Goal: Register for event/course

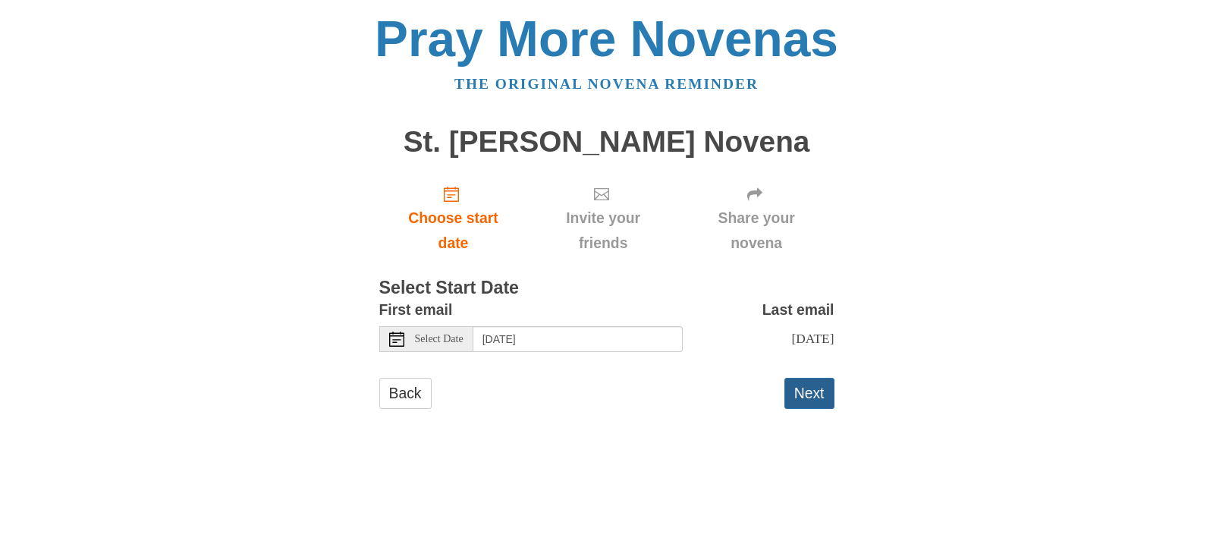
click at [811, 392] on button "Next" at bounding box center [809, 393] width 50 height 31
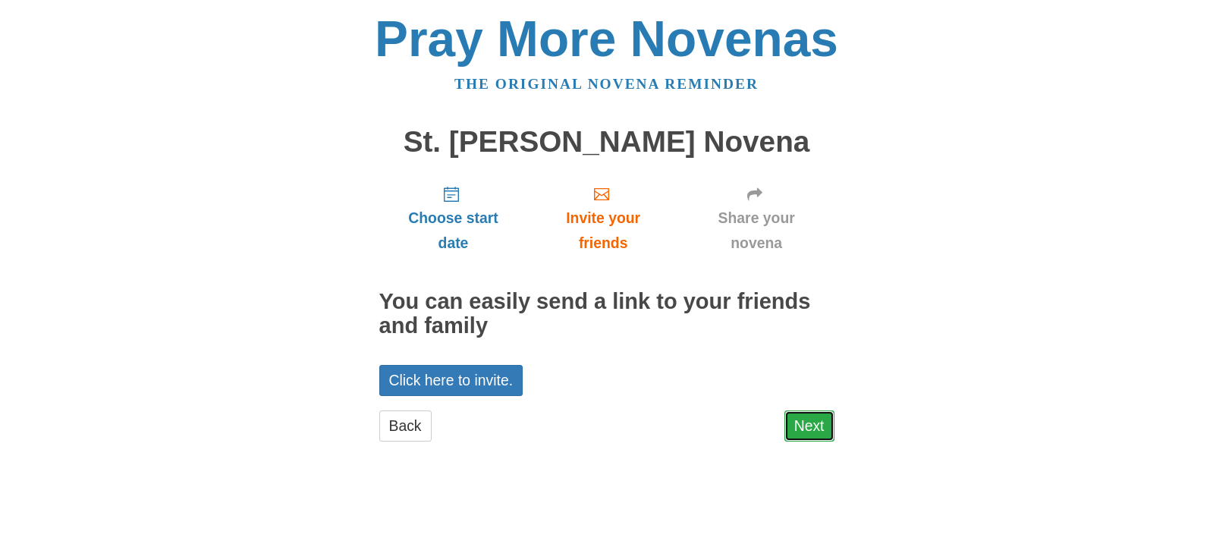
click at [802, 419] on link "Next" at bounding box center [809, 425] width 50 height 31
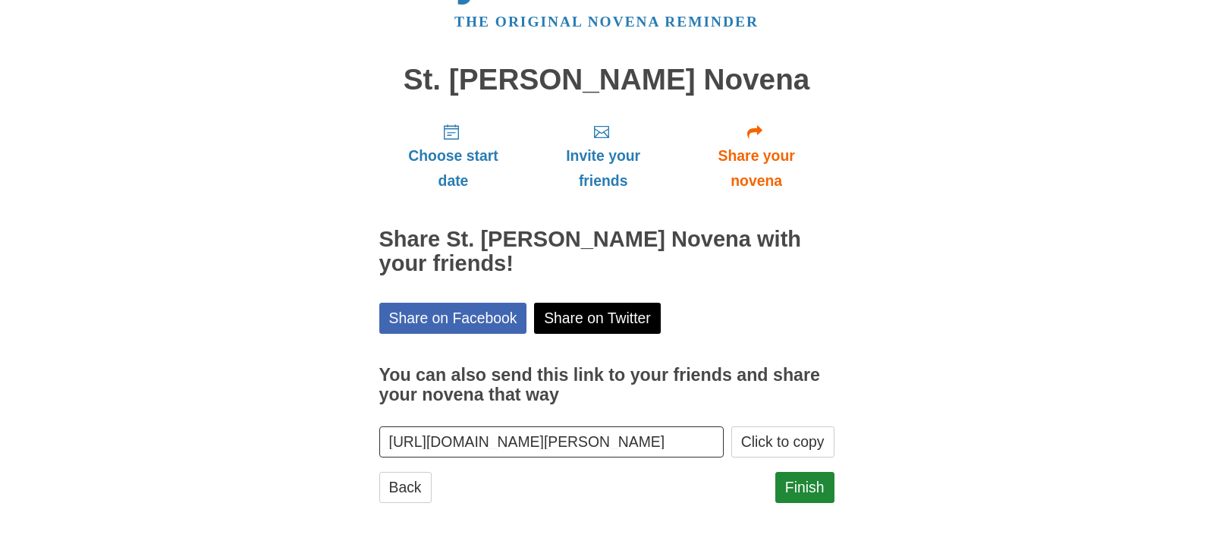
scroll to position [65, 0]
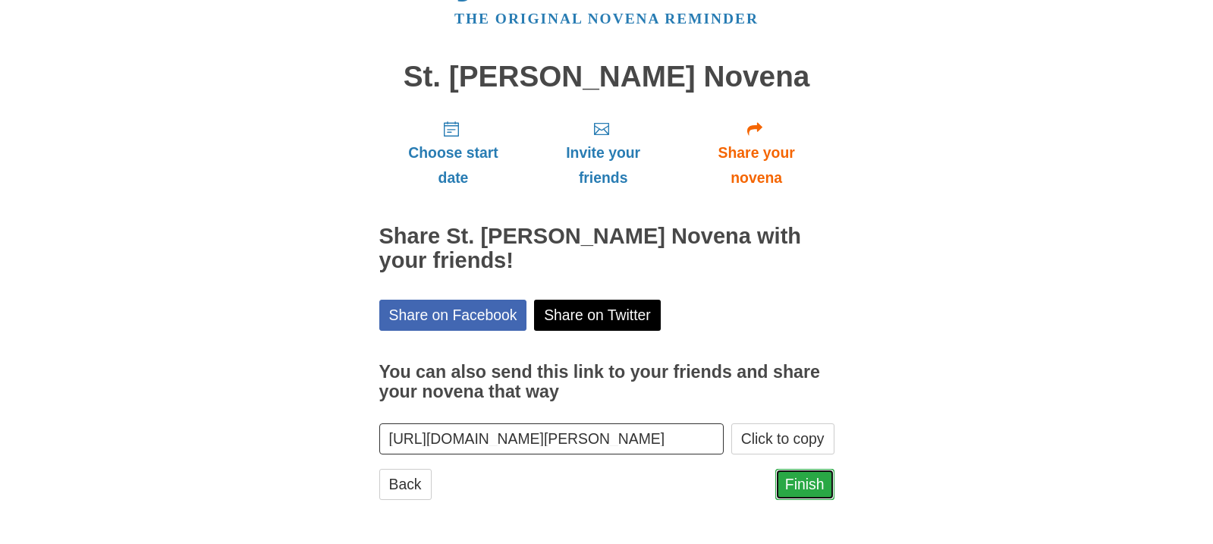
click at [811, 484] on link "Finish" at bounding box center [804, 484] width 59 height 31
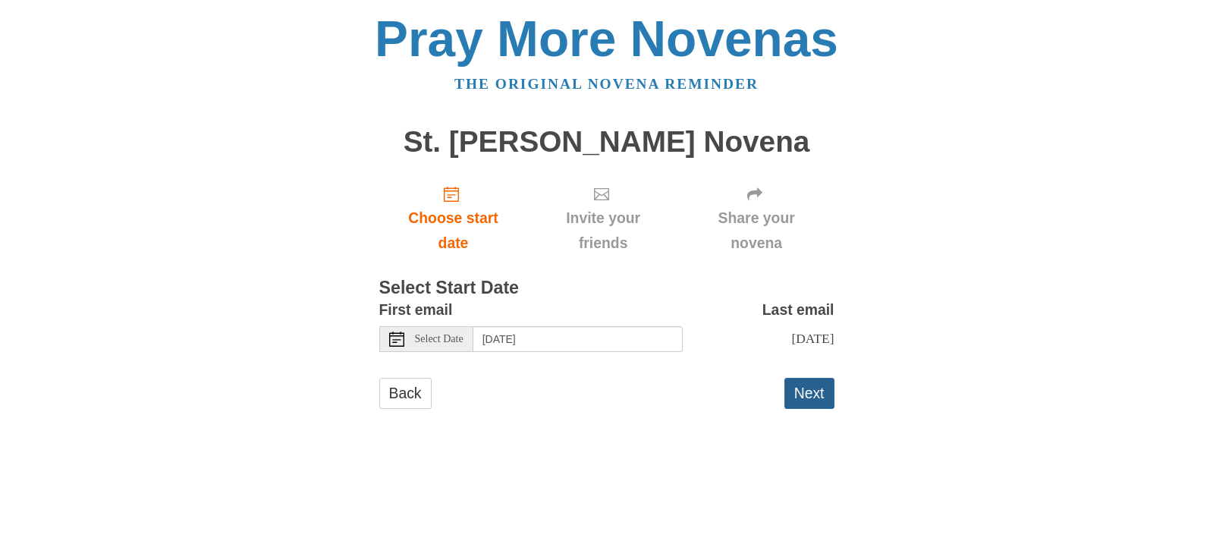
click at [805, 388] on button "Next" at bounding box center [809, 393] width 50 height 31
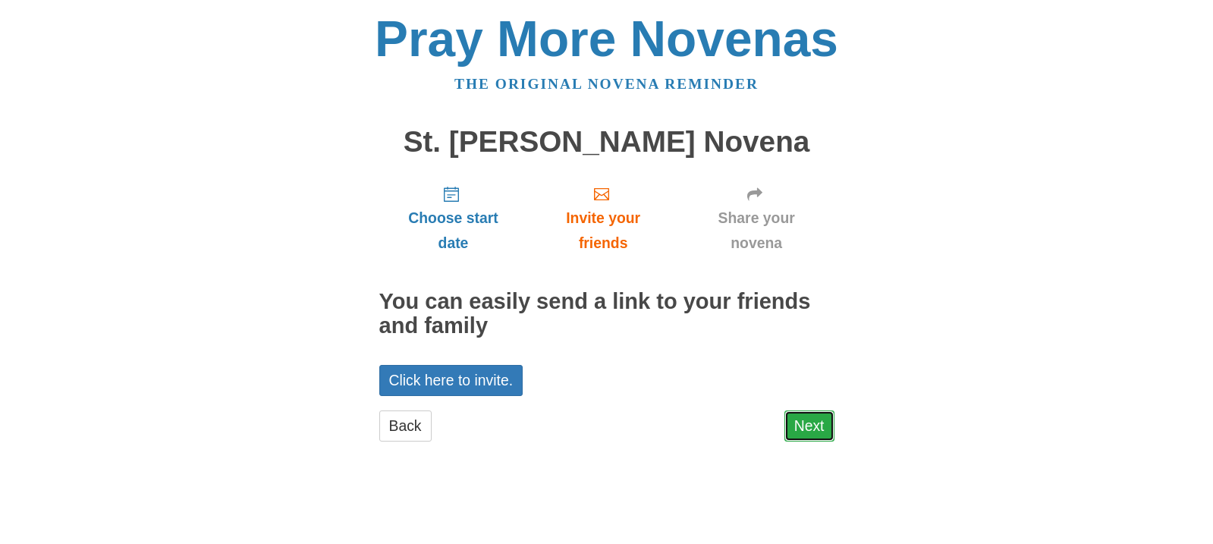
click at [811, 422] on link "Next" at bounding box center [809, 425] width 50 height 31
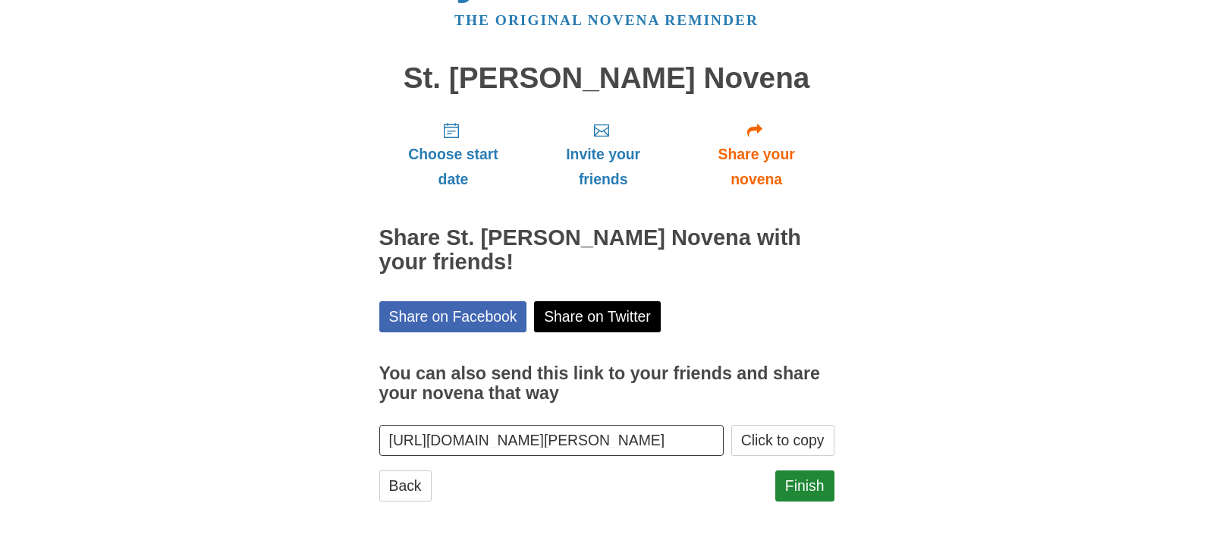
scroll to position [65, 0]
